Goal: Task Accomplishment & Management: Use online tool/utility

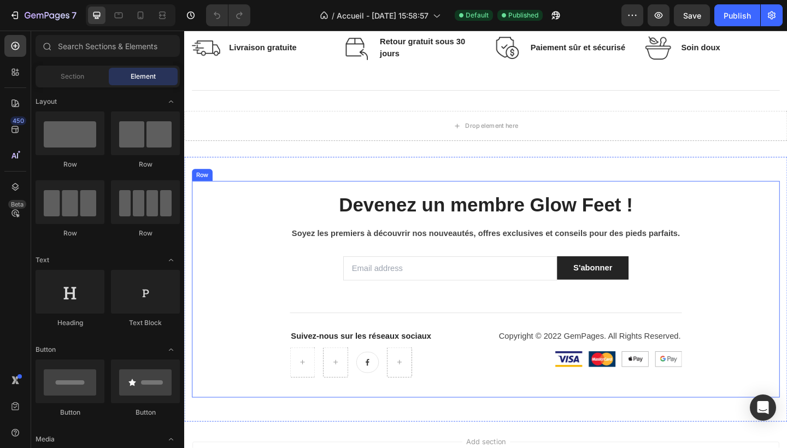
scroll to position [1473, 0]
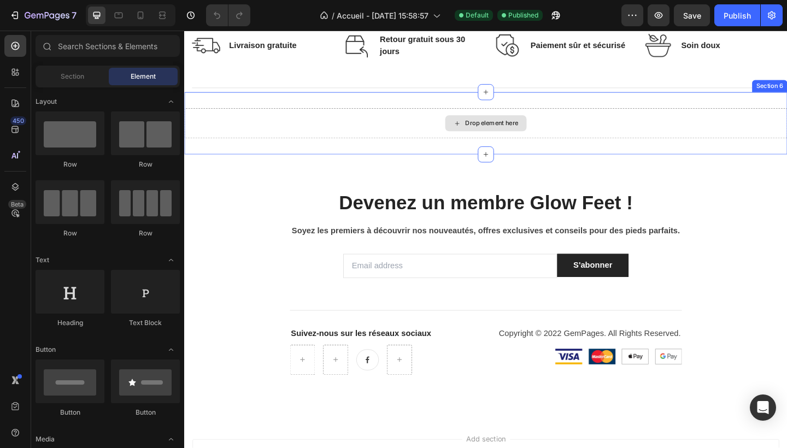
click at [488, 134] on div "Drop element here" at bounding box center [512, 131] width 89 height 17
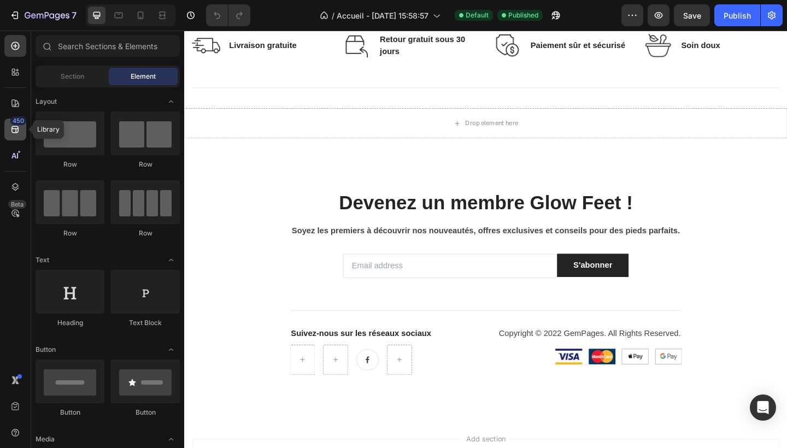
click at [20, 135] on div "450" at bounding box center [15, 130] width 22 height 22
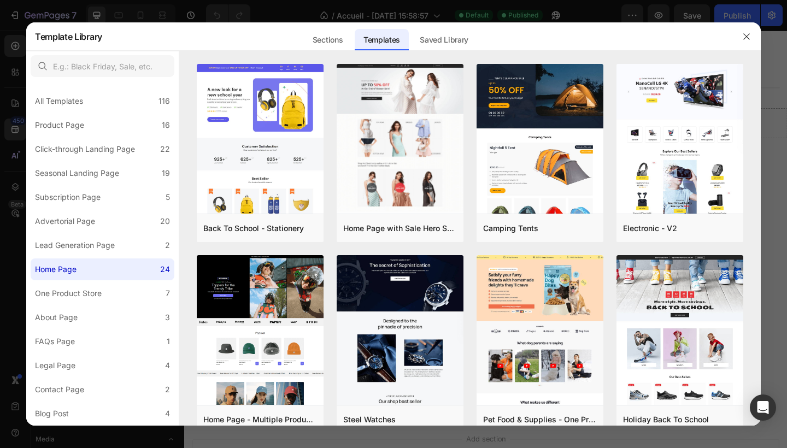
click at [17, 44] on div at bounding box center [393, 224] width 787 height 448
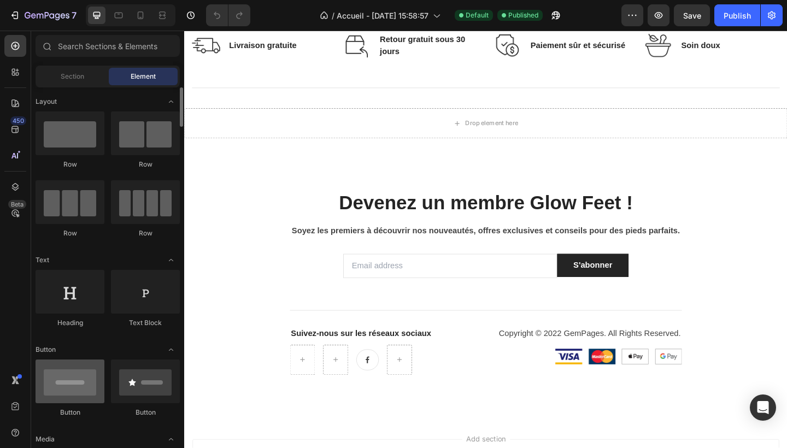
click at [92, 371] on div at bounding box center [70, 382] width 69 height 44
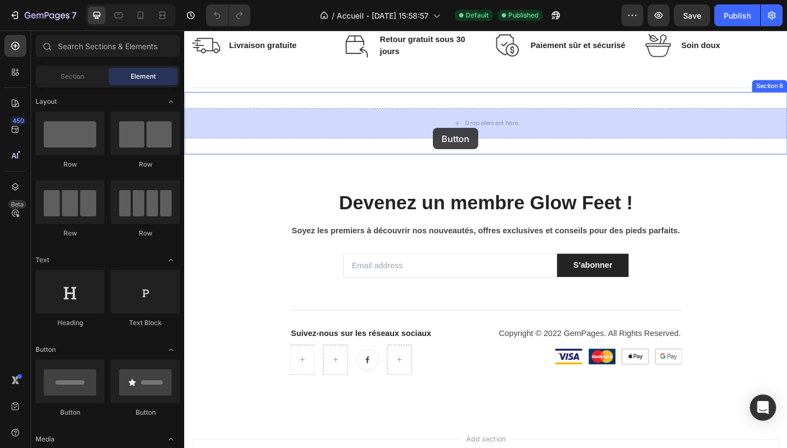
drag, startPoint x: 269, startPoint y: 413, endPoint x: 455, endPoint y: 137, distance: 333.1
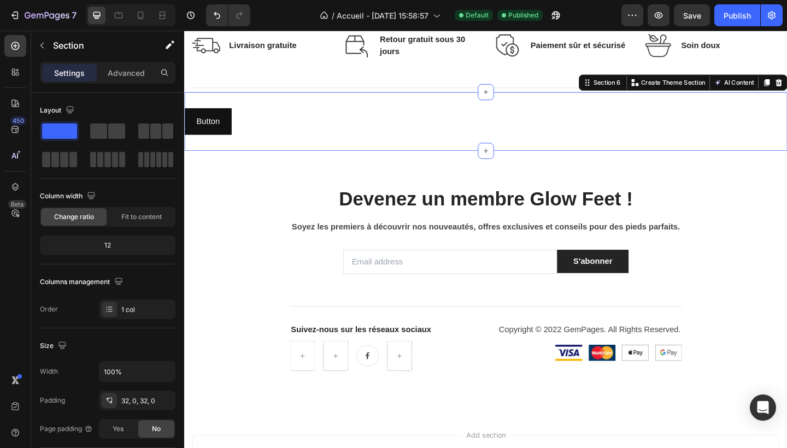
click at [398, 158] on div "Button Button Section 6 You can create reusable sections Create Theme Section A…" at bounding box center [512, 130] width 656 height 64
click at [144, 14] on icon at bounding box center [140, 15] width 11 height 11
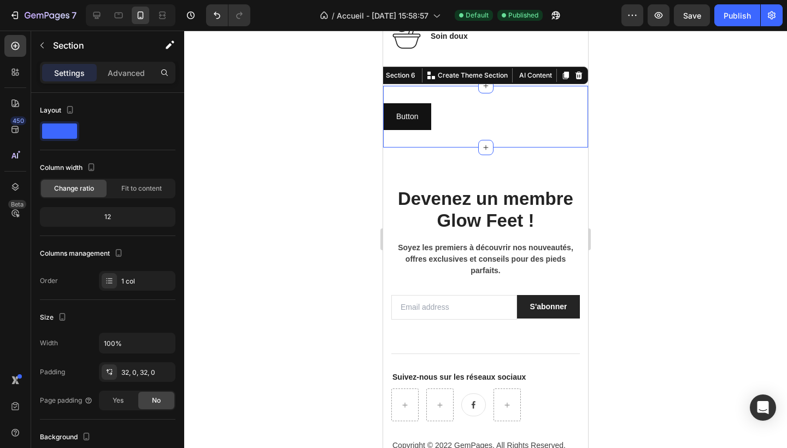
scroll to position [1605, 0]
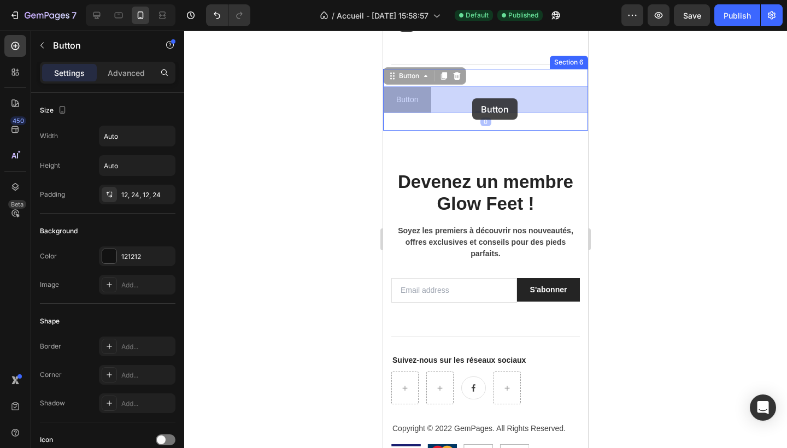
drag, startPoint x: 417, startPoint y: 107, endPoint x: 472, endPoint y: 98, distance: 55.8
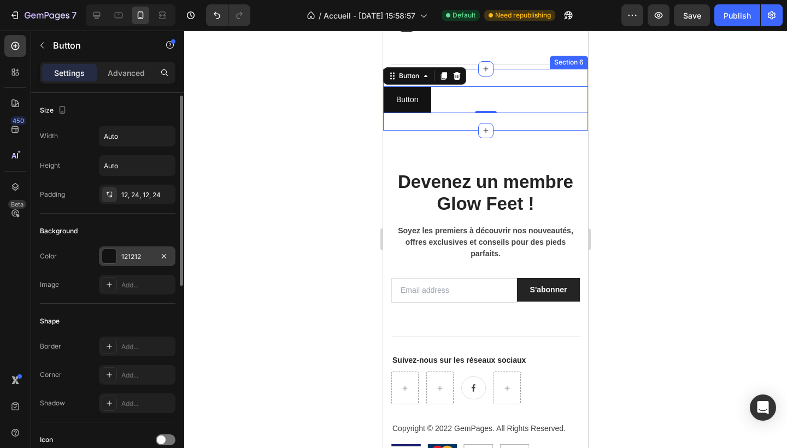
scroll to position [397, 0]
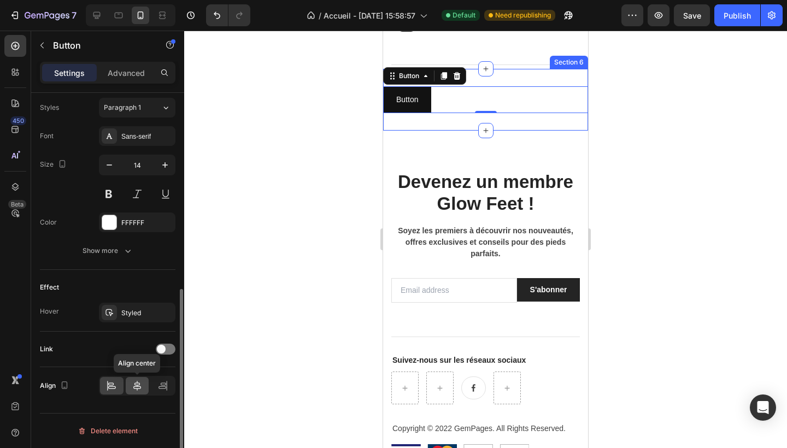
click at [141, 387] on icon at bounding box center [137, 385] width 11 height 11
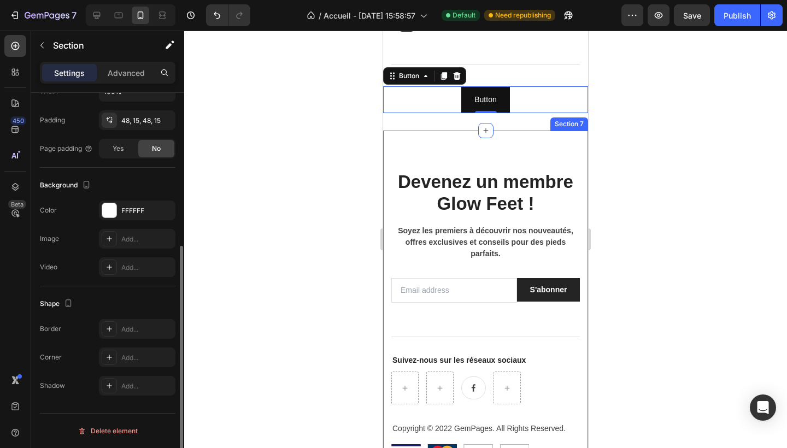
click at [385, 133] on div "Devenez un membre Glow Feet ! Heading Soyez les premiers à découvrir nos nouvea…" at bounding box center [485, 320] width 205 height 379
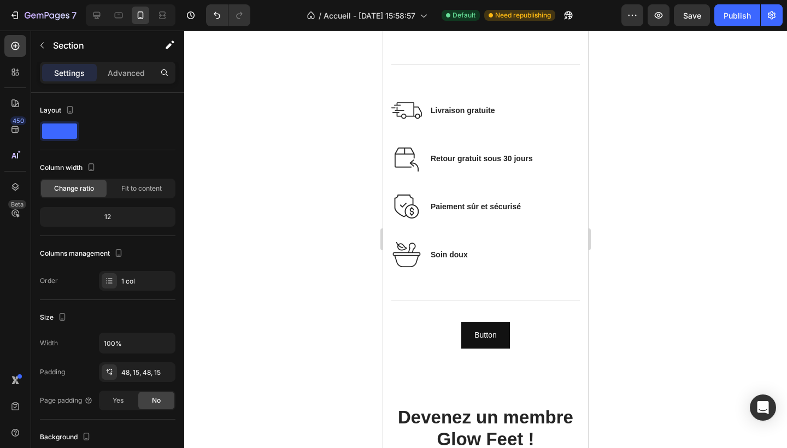
scroll to position [1592, 0]
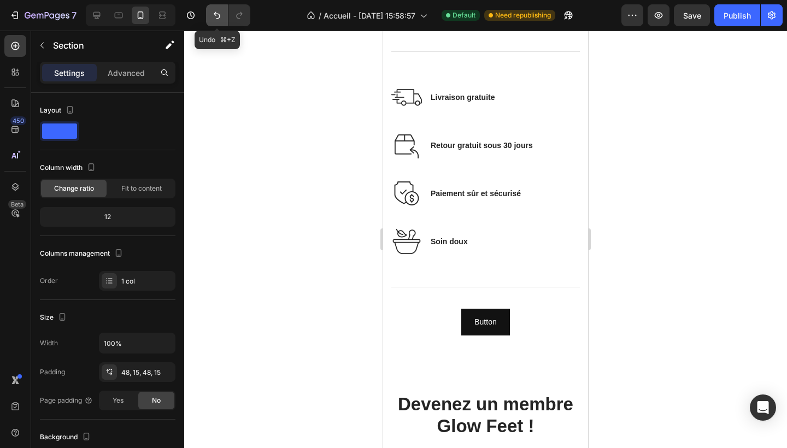
click at [221, 12] on icon "Undo/Redo" at bounding box center [216, 15] width 11 height 11
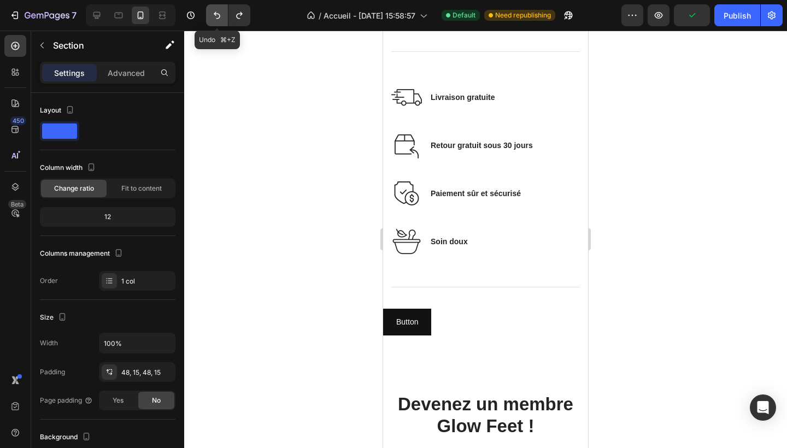
click at [221, 12] on icon "Undo/Redo" at bounding box center [216, 15] width 11 height 11
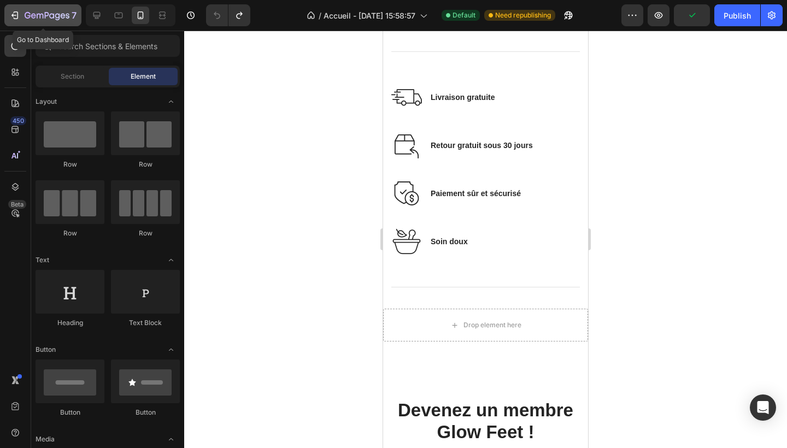
click at [10, 16] on icon "button" at bounding box center [14, 15] width 11 height 11
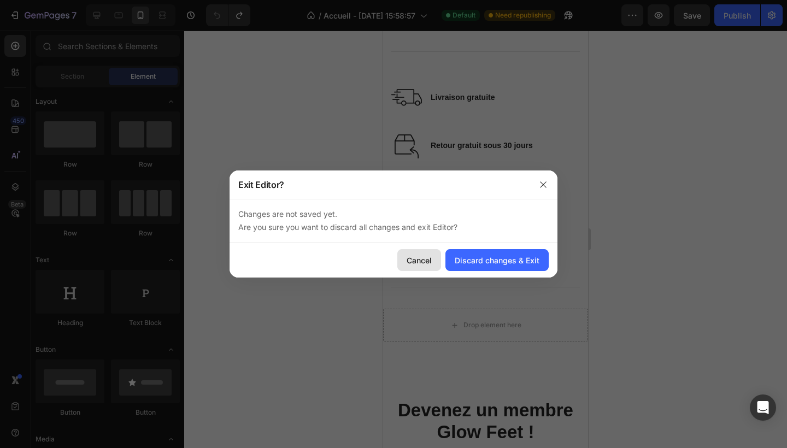
click at [413, 260] on div "Cancel" at bounding box center [419, 260] width 25 height 11
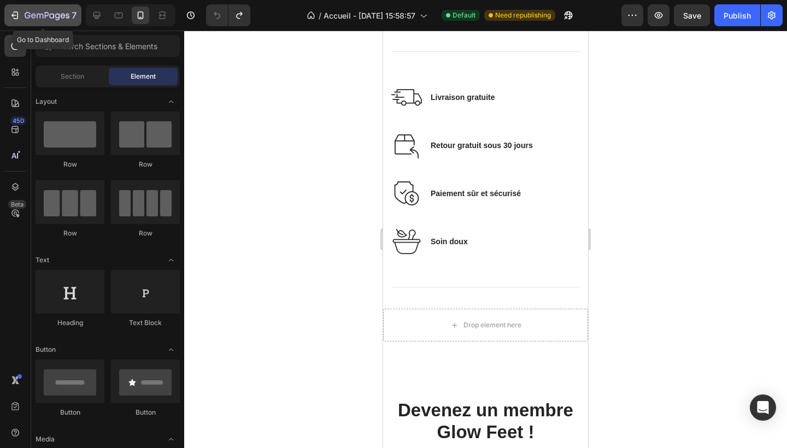
click at [15, 12] on icon "button" at bounding box center [16, 15] width 5 height 8
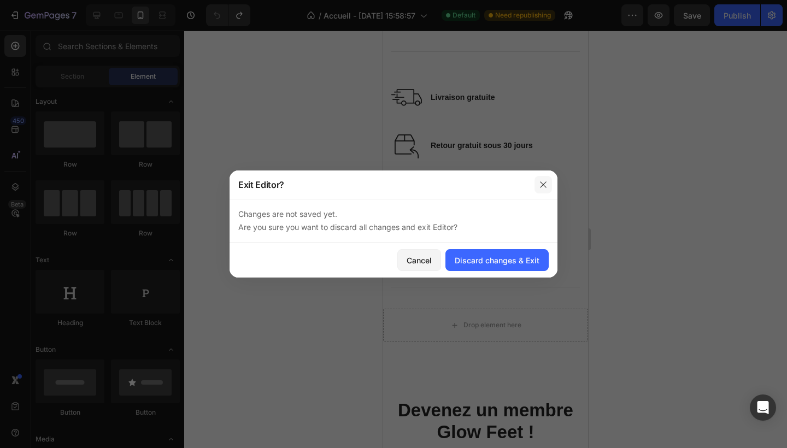
click at [544, 177] on button "button" at bounding box center [542, 184] width 17 height 17
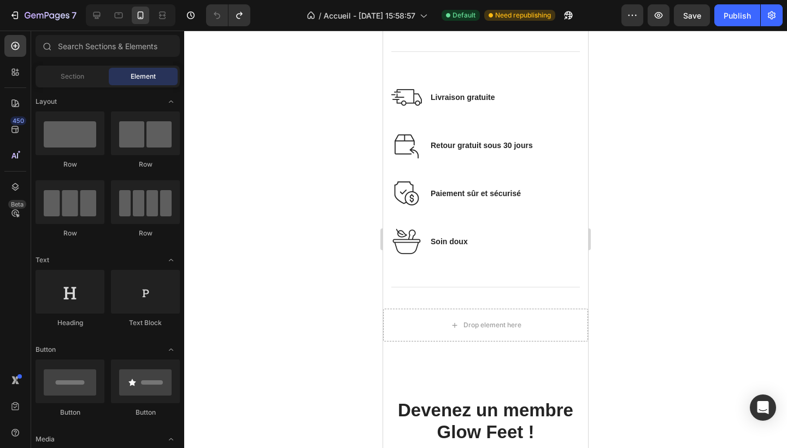
click at [15, 3] on div "7 / Accueil - [DATE] 15:58:57 Default Need republishing Preview Save Publish" at bounding box center [393, 15] width 787 height 31
click at [20, 16] on icon "button" at bounding box center [14, 15] width 11 height 11
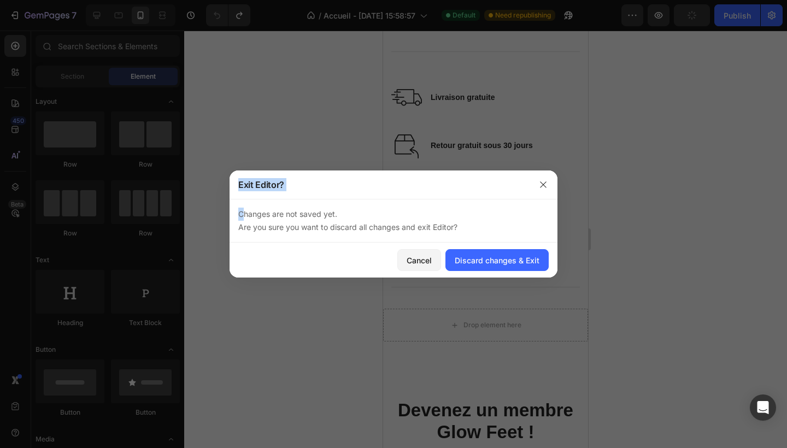
click at [553, 170] on div "Exit Editor? Changes are not saved yet. Are you sure you want to discard all ch…" at bounding box center [393, 224] width 787 height 448
click at [550, 184] on button "button" at bounding box center [542, 184] width 17 height 17
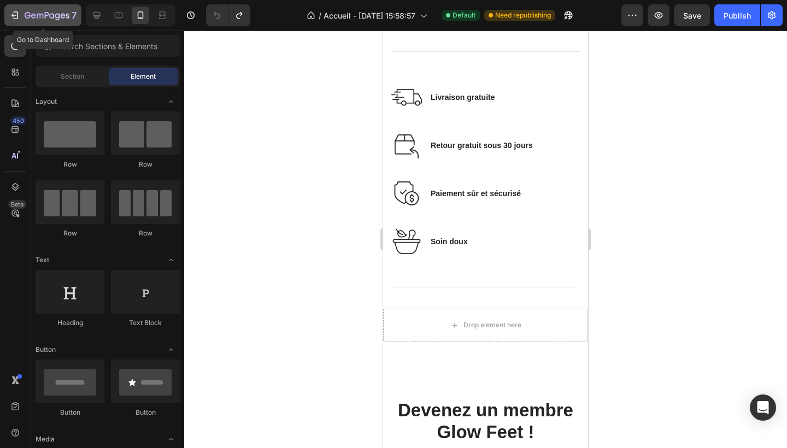
click at [18, 21] on div "7" at bounding box center [42, 15] width 67 height 13
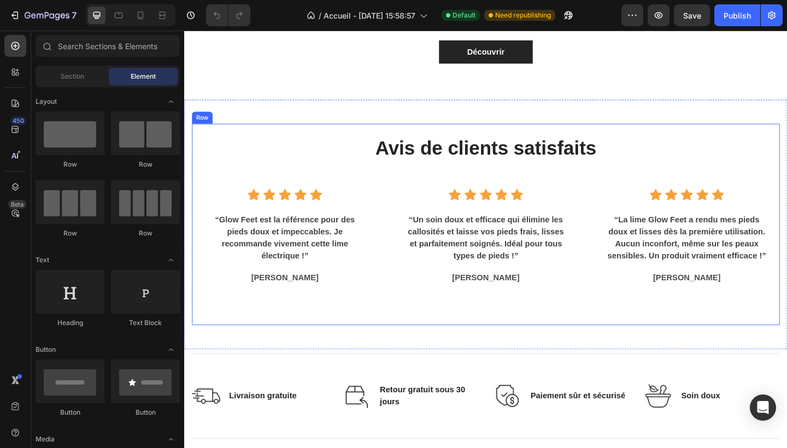
scroll to position [1110, 0]
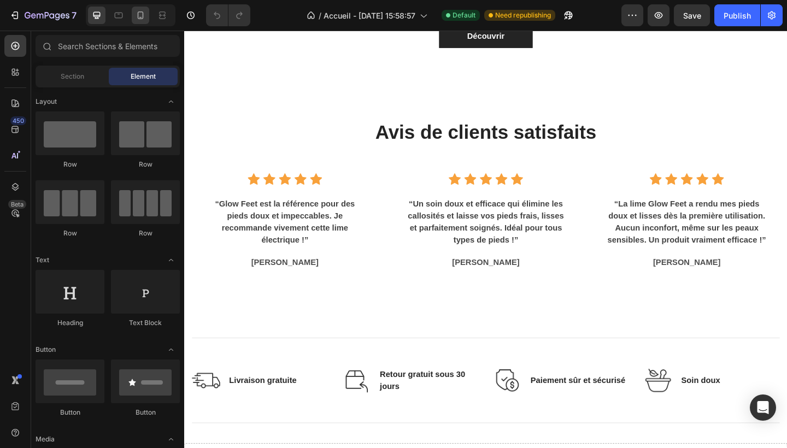
click at [145, 18] on icon at bounding box center [140, 15] width 11 height 11
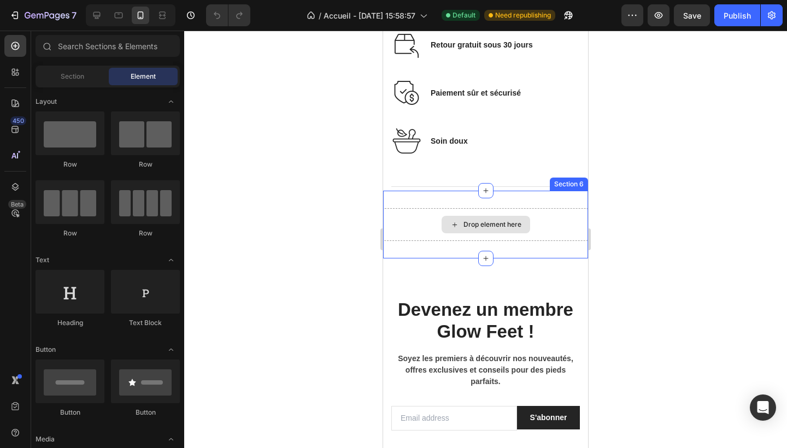
scroll to position [2097, 0]
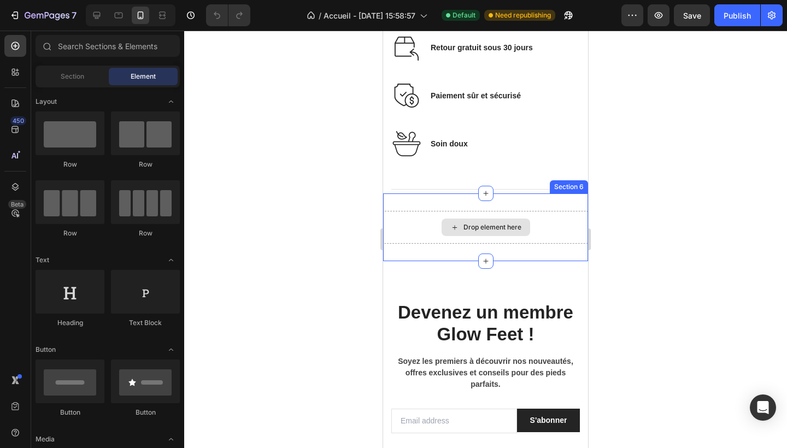
click at [425, 226] on div "Drop element here" at bounding box center [485, 227] width 205 height 33
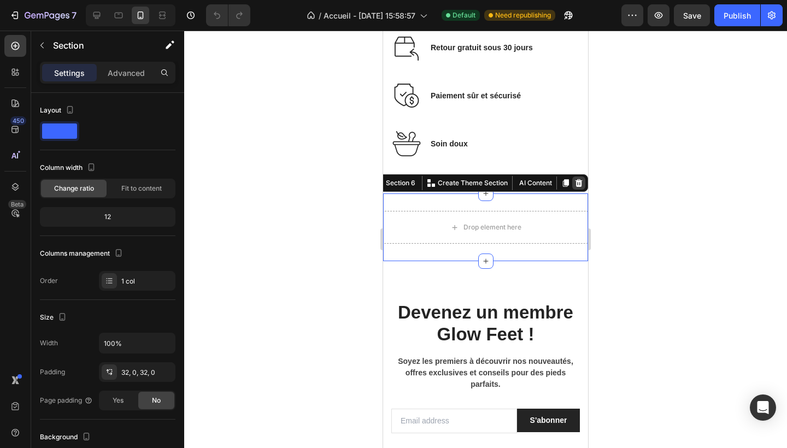
click at [581, 182] on icon at bounding box center [578, 183] width 7 height 8
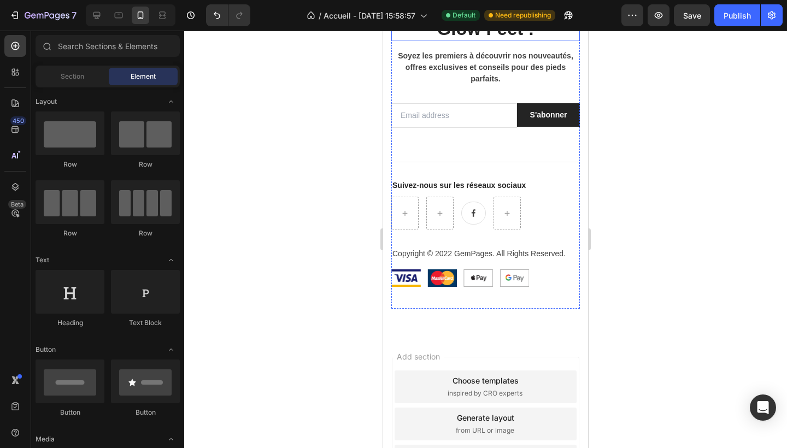
scroll to position [2440, 0]
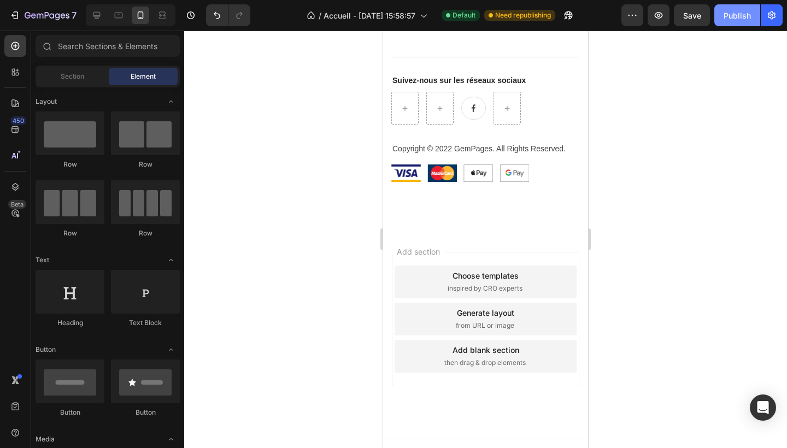
click at [728, 14] on div "Publish" at bounding box center [736, 15] width 27 height 11
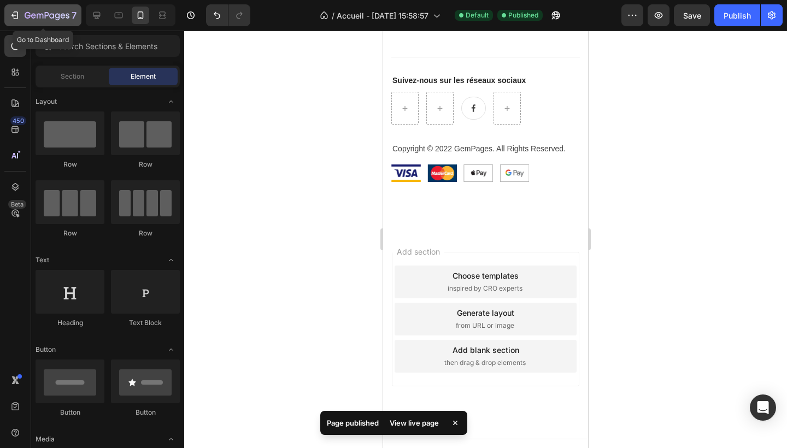
click at [20, 16] on icon "button" at bounding box center [14, 15] width 11 height 11
